Goal: Navigation & Orientation: Understand site structure

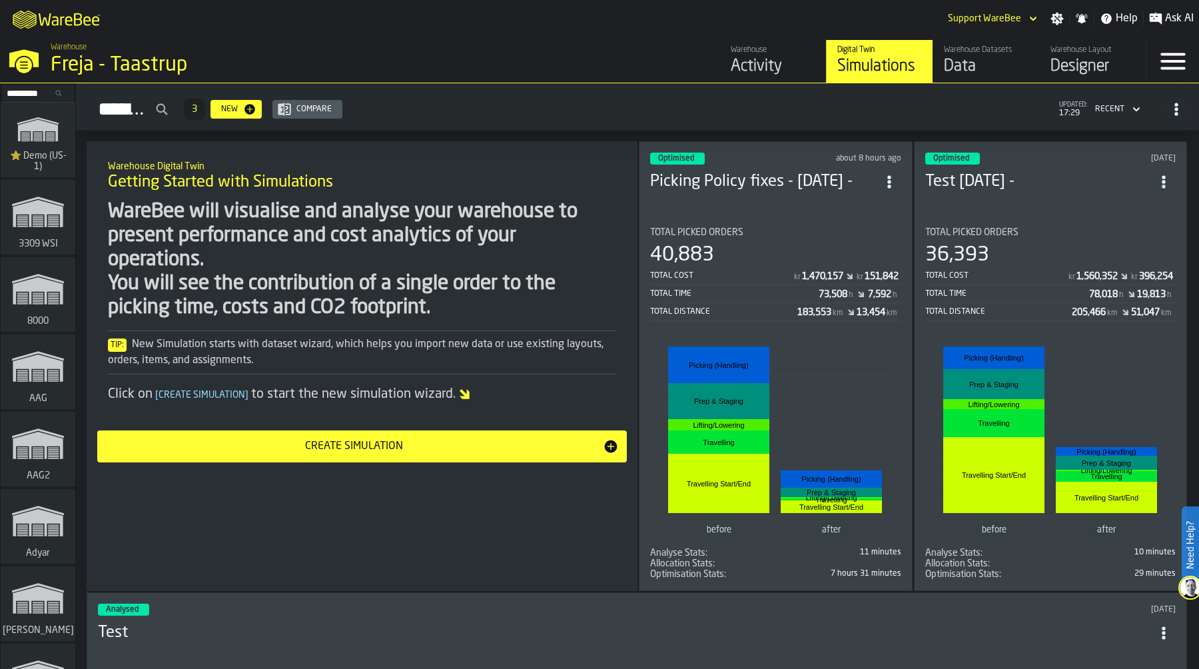
scroll to position [15778, 0]
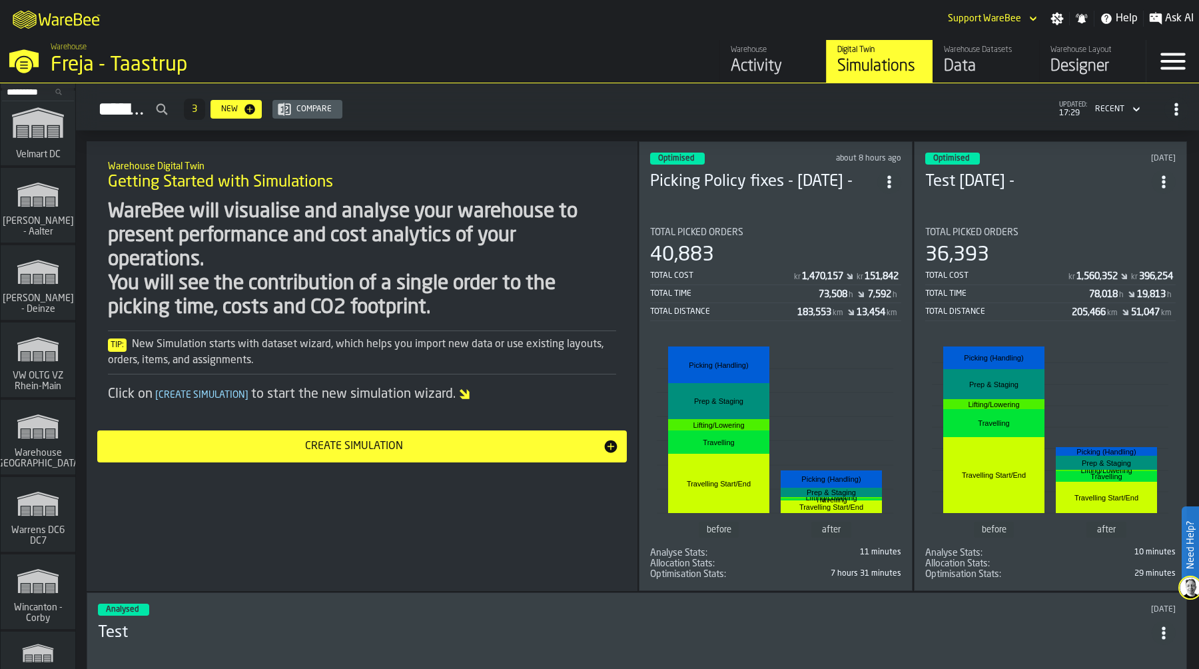
click at [35, 356] on icon "link-to-/wh/i/44979e6c-6f66-405e-9874-c1e29f02a54a/simulations" at bounding box center [38, 349] width 64 height 43
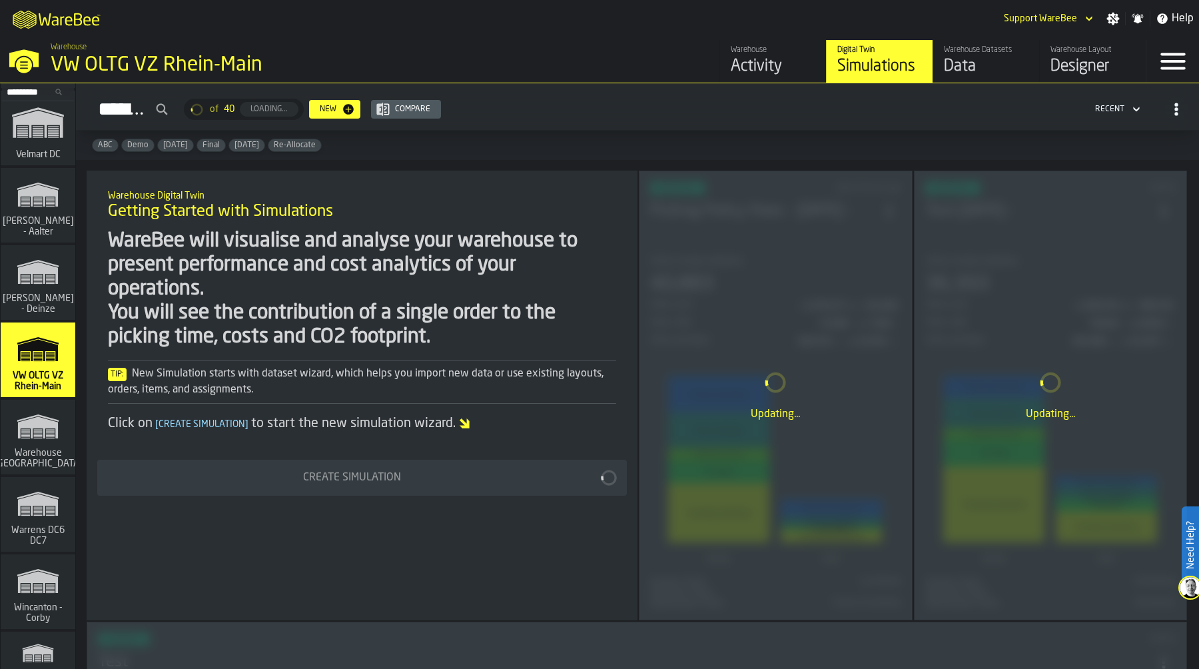
click at [770, 63] on div "Activity" at bounding box center [773, 66] width 85 height 21
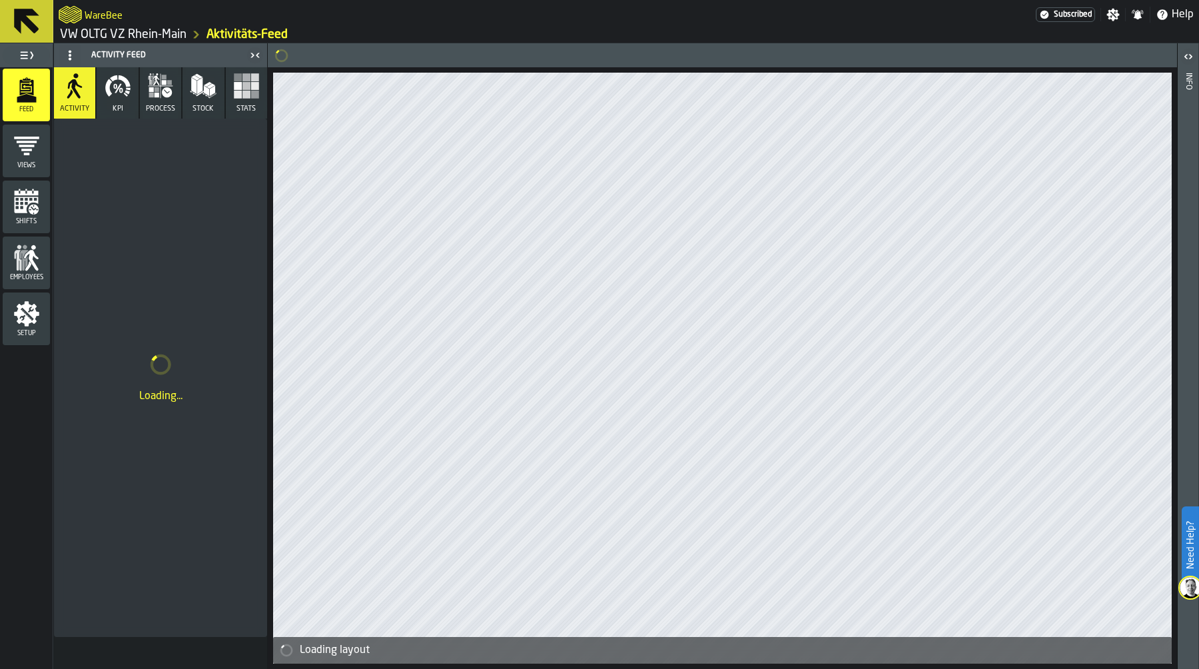
click at [27, 266] on icon "menu Employees" at bounding box center [28, 265] width 6 height 9
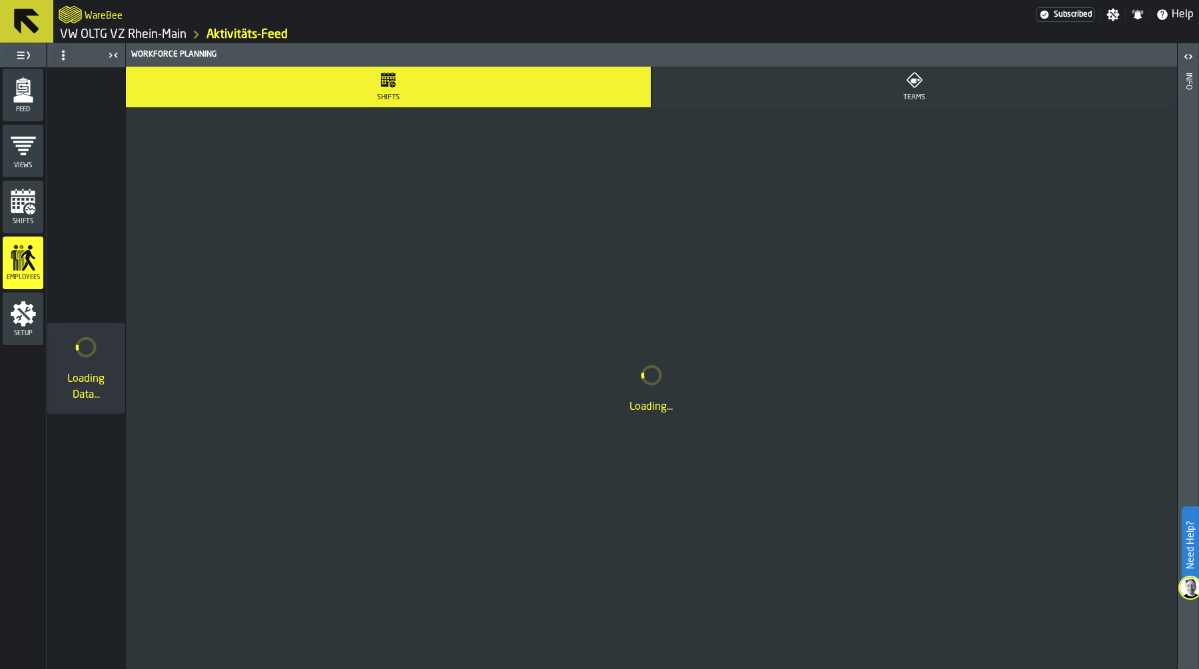
click at [30, 207] on icon "menu Shifts" at bounding box center [30, 210] width 10 height 10
click at [29, 155] on icon "menu Views" at bounding box center [23, 146] width 27 height 27
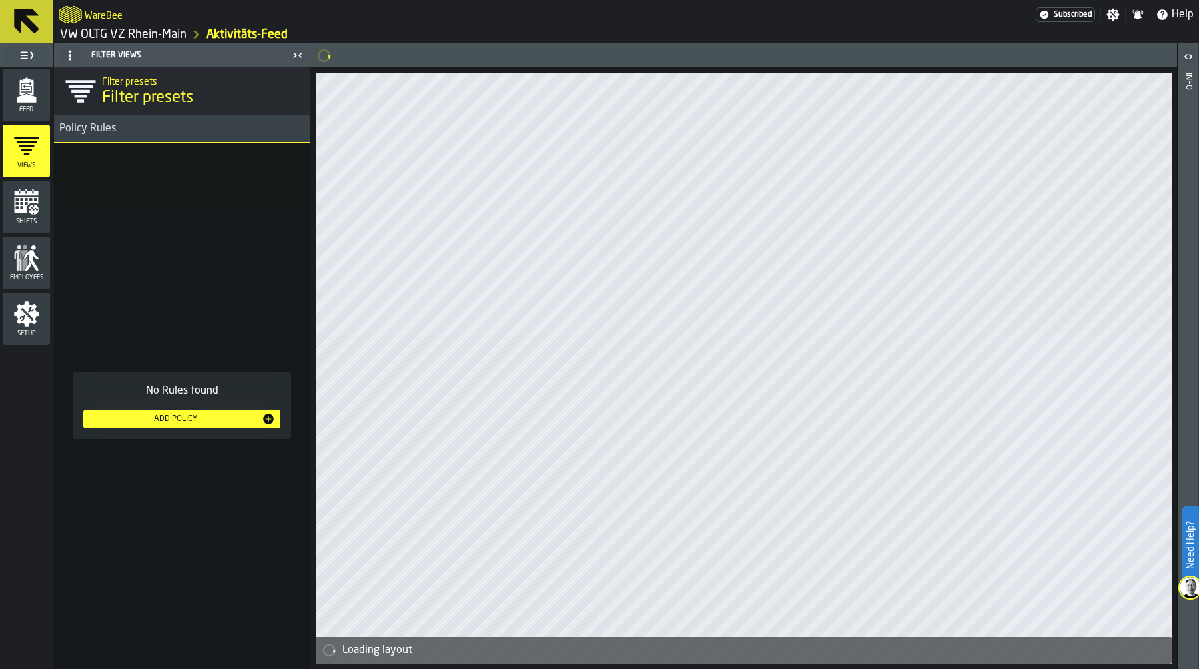
click at [33, 324] on icon "menu Setup" at bounding box center [26, 313] width 27 height 27
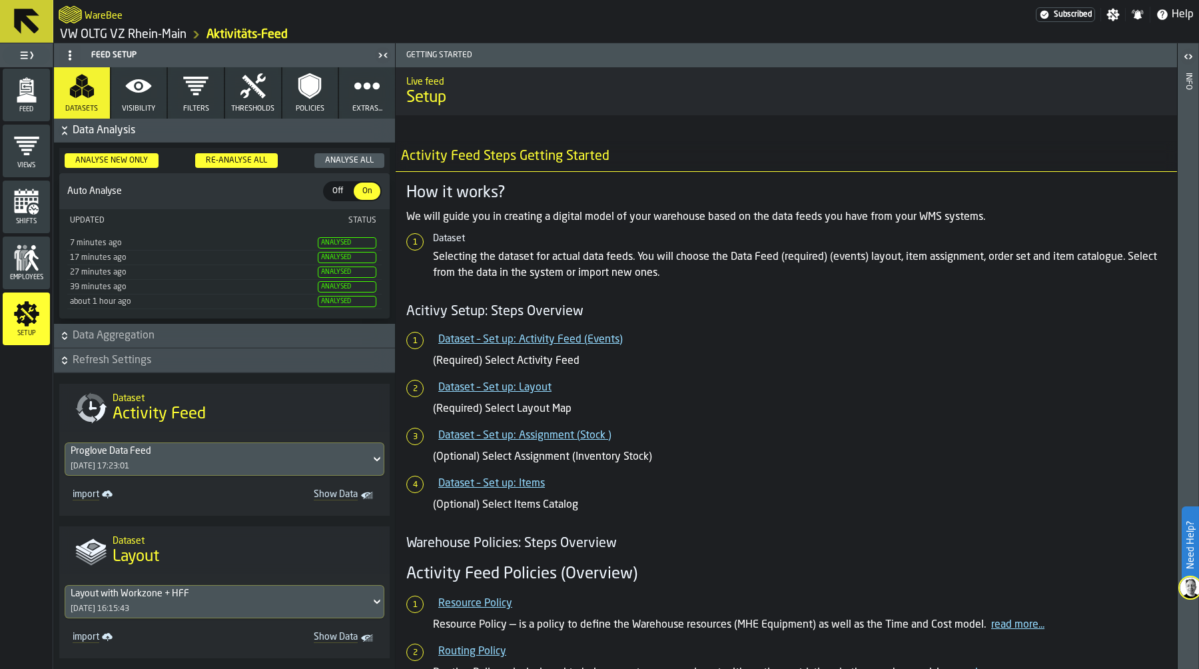
click at [148, 101] on button "Visibility" at bounding box center [139, 92] width 56 height 51
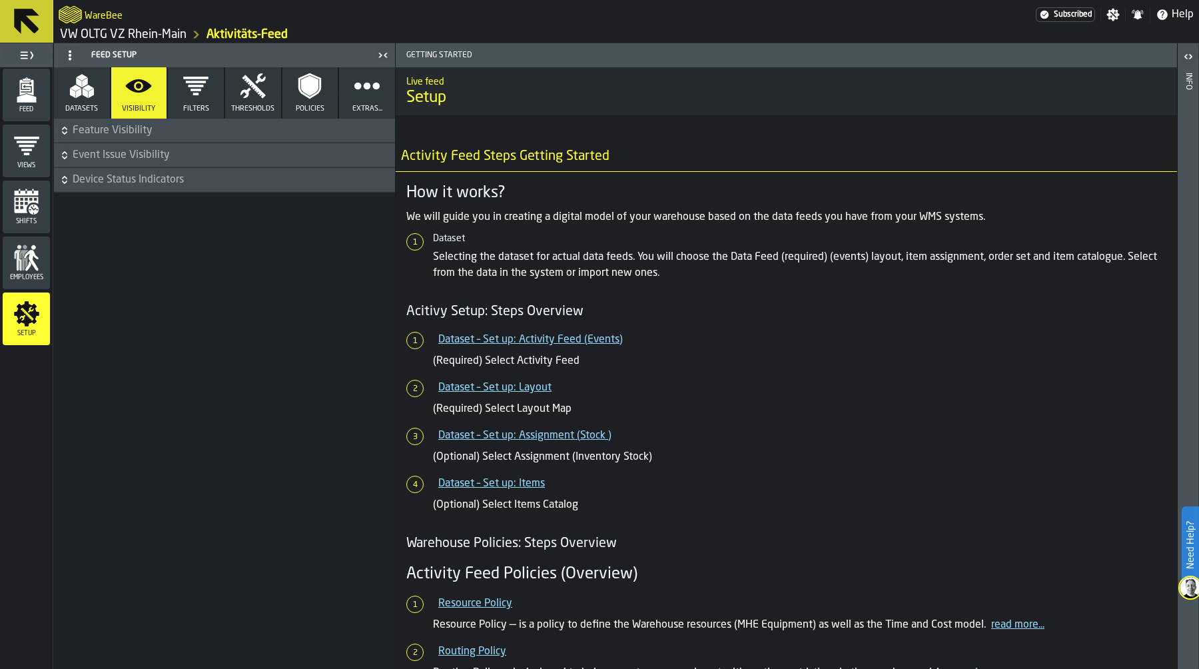
click at [268, 95] on button "Thresholds" at bounding box center [253, 92] width 56 height 51
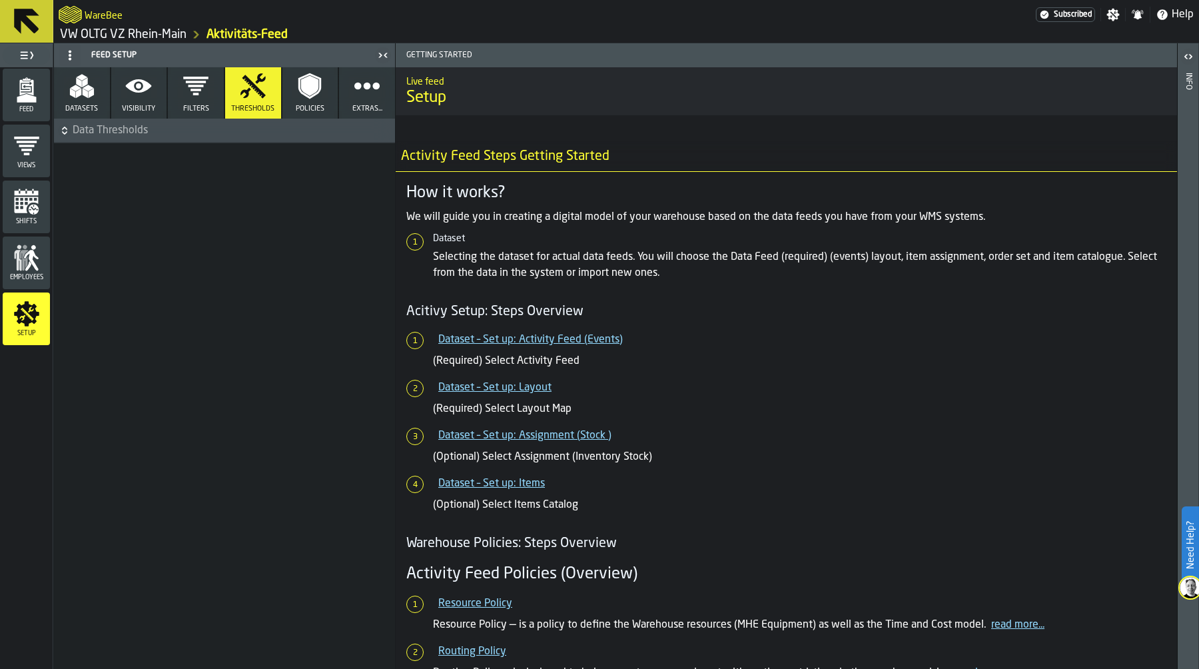
click at [304, 92] on icon "button" at bounding box center [309, 86] width 17 height 21
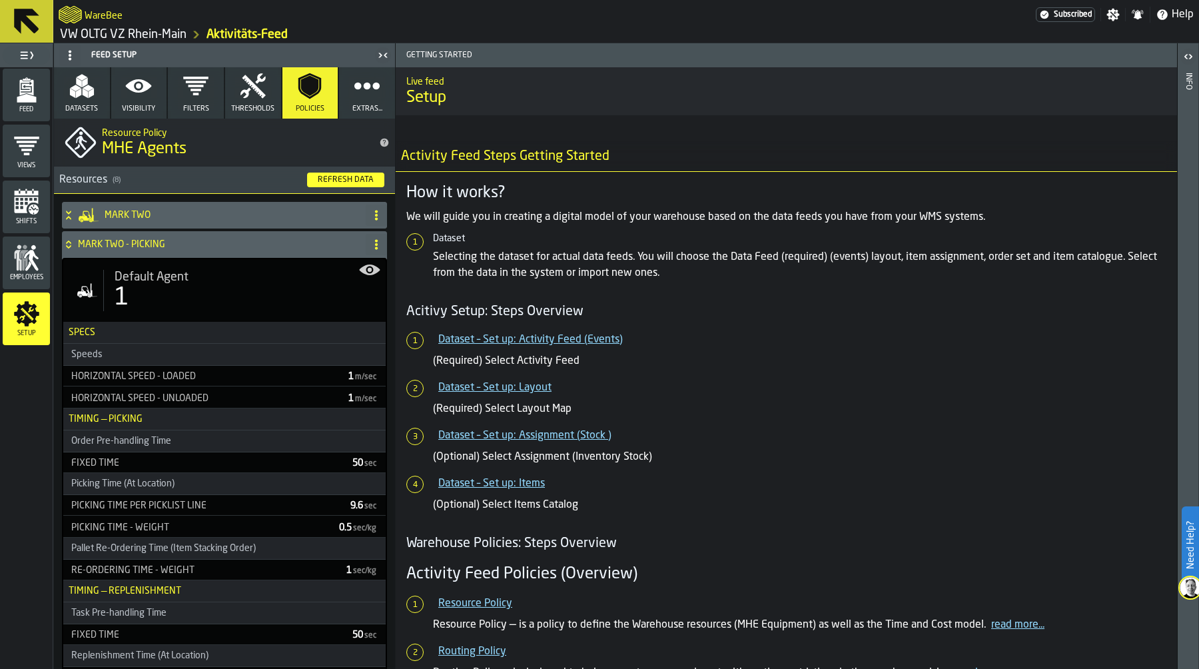
click at [63, 243] on icon at bounding box center [68, 244] width 13 height 11
